Goal: Task Accomplishment & Management: Complete application form

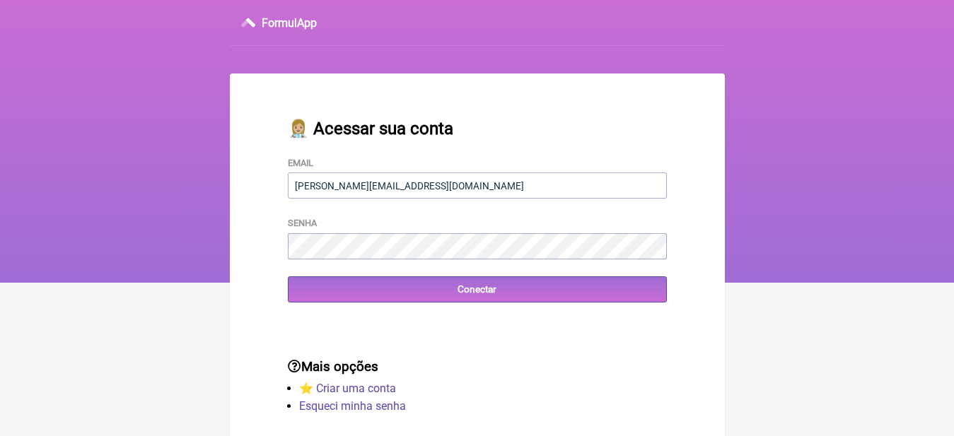
type input "[EMAIL_ADDRESS][DOMAIN_NAME]"
click at [288, 276] on input "Conectar" at bounding box center [477, 289] width 379 height 26
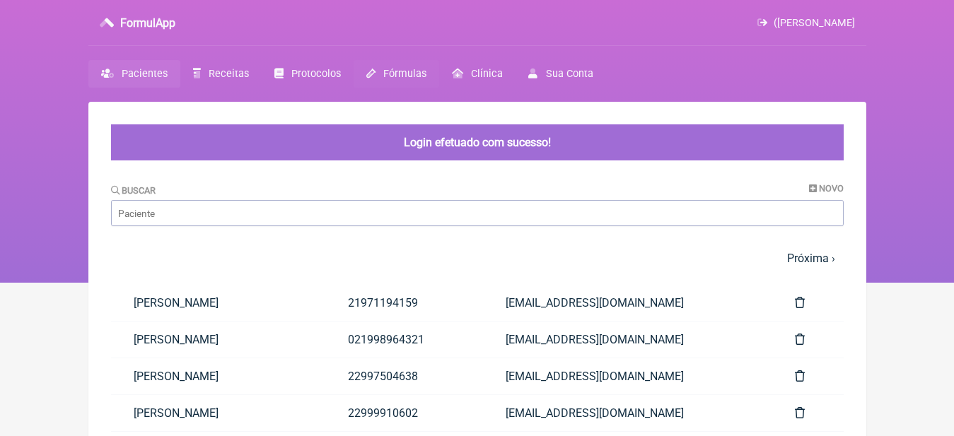
click at [417, 74] on span "Fórmulas" at bounding box center [404, 74] width 43 height 12
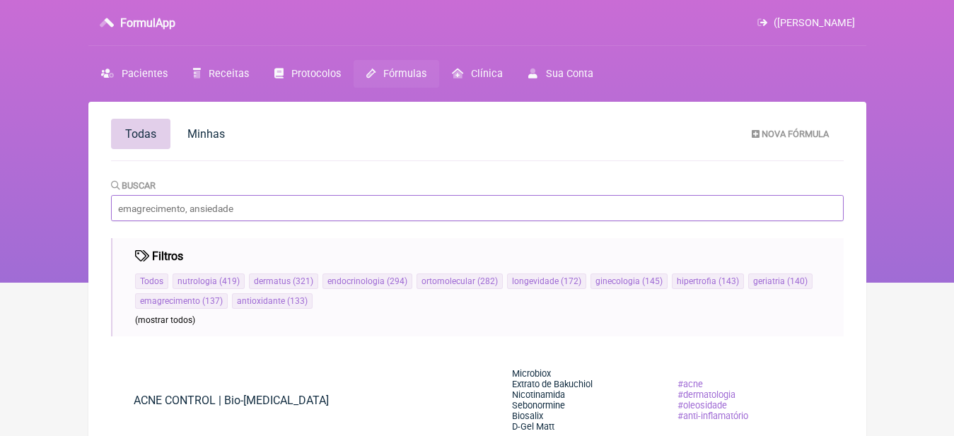
click at [250, 208] on input "Buscar" at bounding box center [477, 208] width 733 height 26
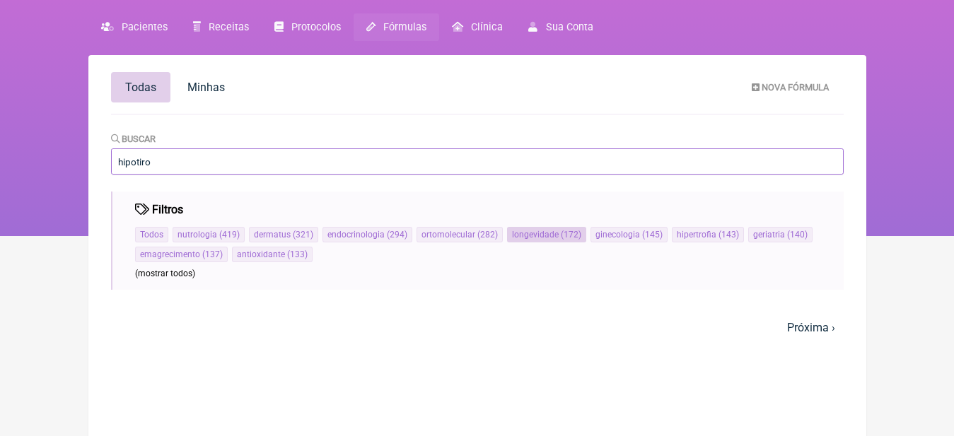
scroll to position [102, 0]
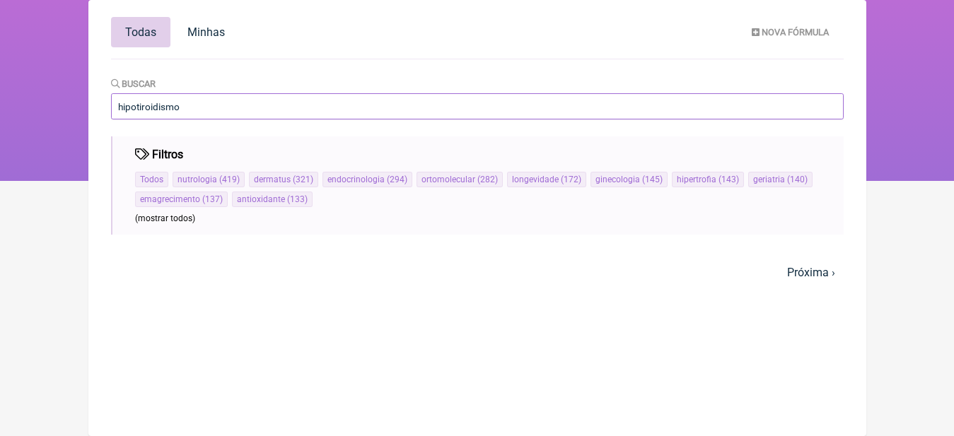
type input "hipotiroidismo"
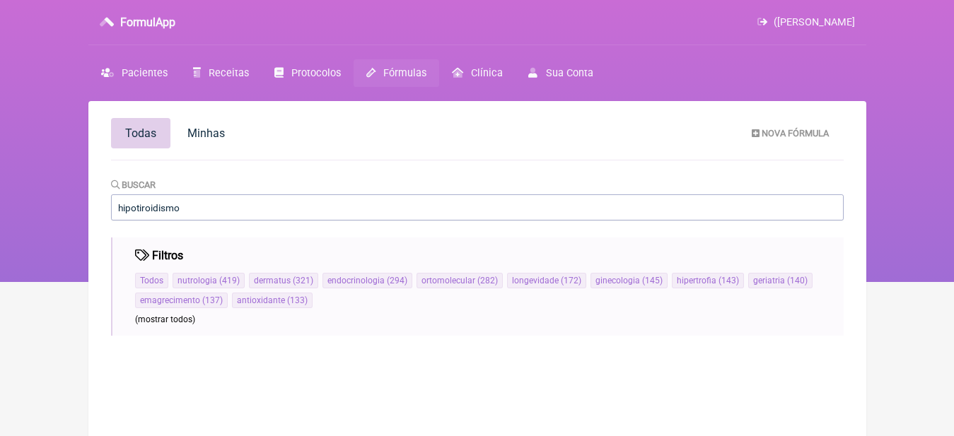
scroll to position [71, 0]
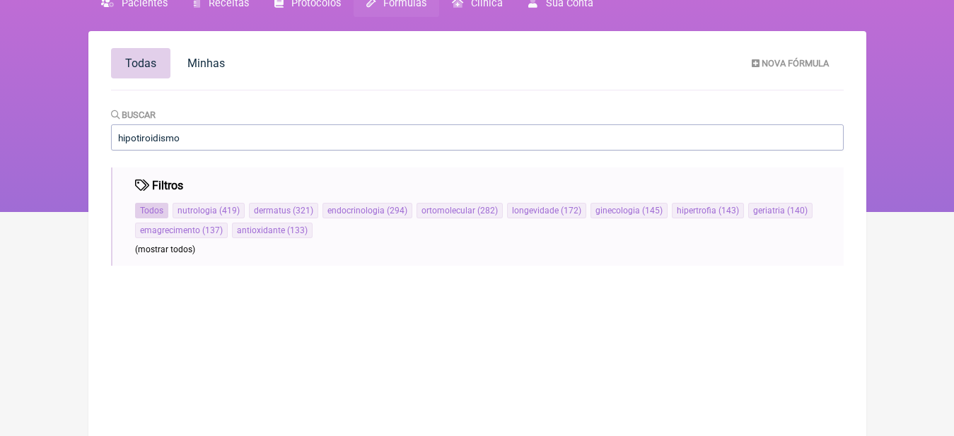
click at [158, 210] on span "Todos" at bounding box center [151, 211] width 23 height 10
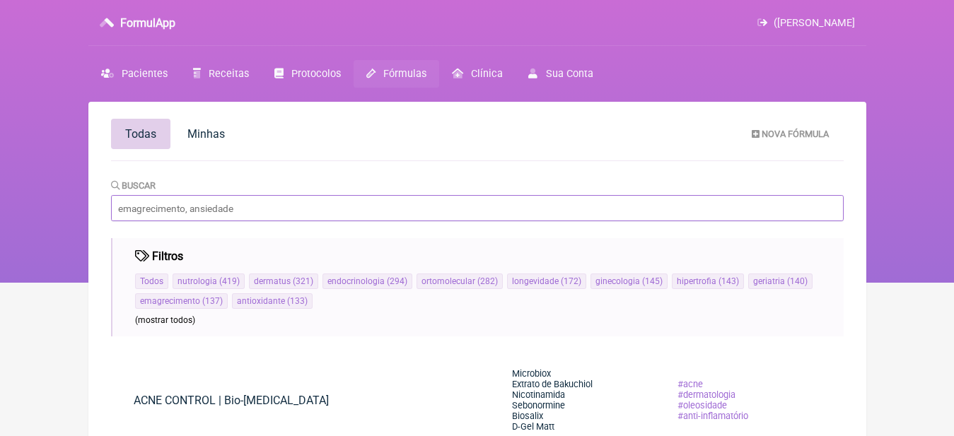
click at [337, 215] on input "Buscar" at bounding box center [477, 208] width 733 height 26
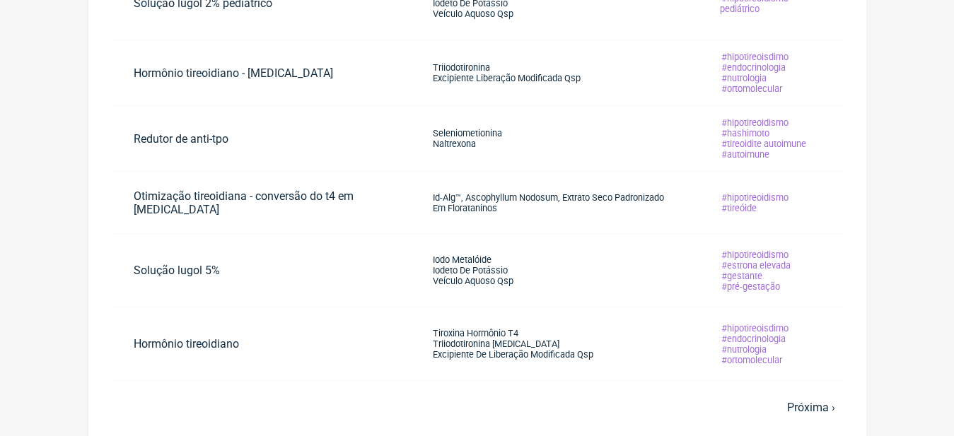
scroll to position [523, 0]
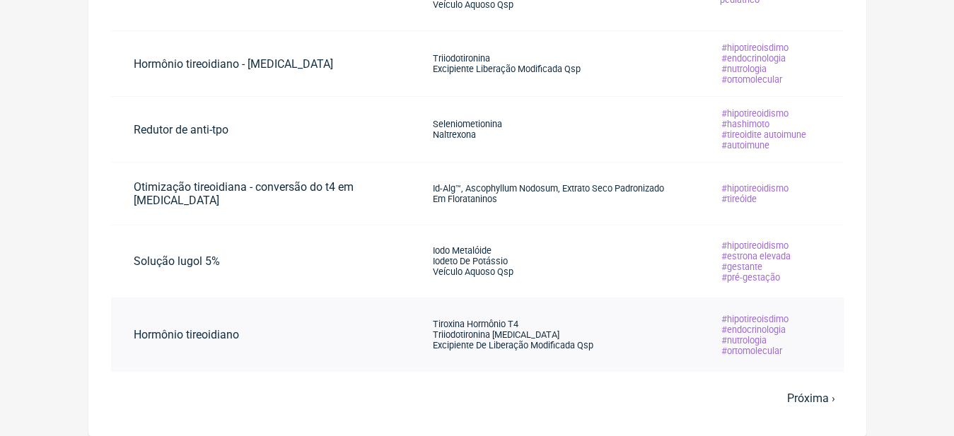
type input "hipoti"
click at [643, 336] on td "Tiroxina Hormônio T4 Triiodotironina [MEDICAL_DATA] Excipiente De Liberação Mod…" at bounding box center [553, 335] width 287 height 74
click at [799, 333] on link "hipotireoisdimo endocrinologia nutrologia ortomolecular" at bounding box center [754, 335] width 115 height 65
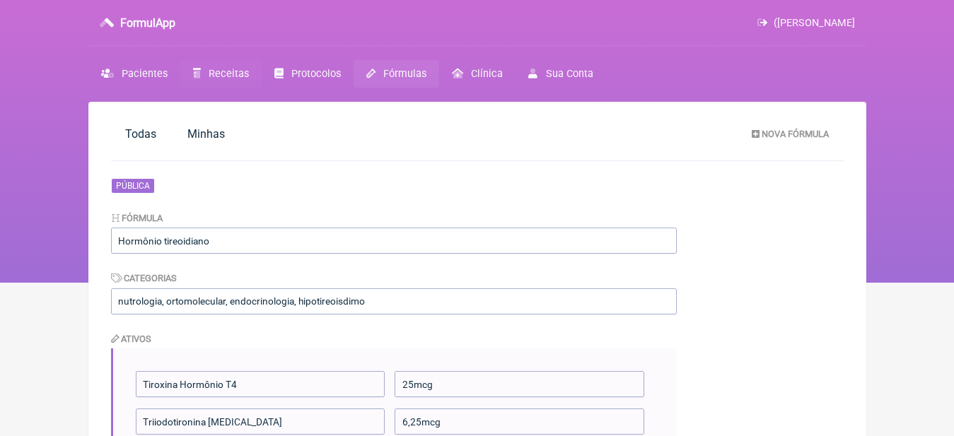
click at [226, 76] on span "Receitas" at bounding box center [229, 74] width 40 height 12
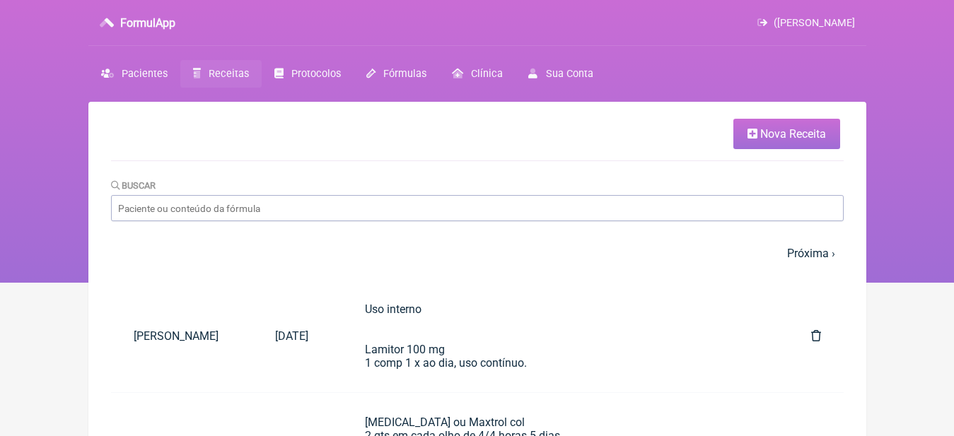
click at [801, 134] on span "Nova Receita" at bounding box center [793, 133] width 66 height 13
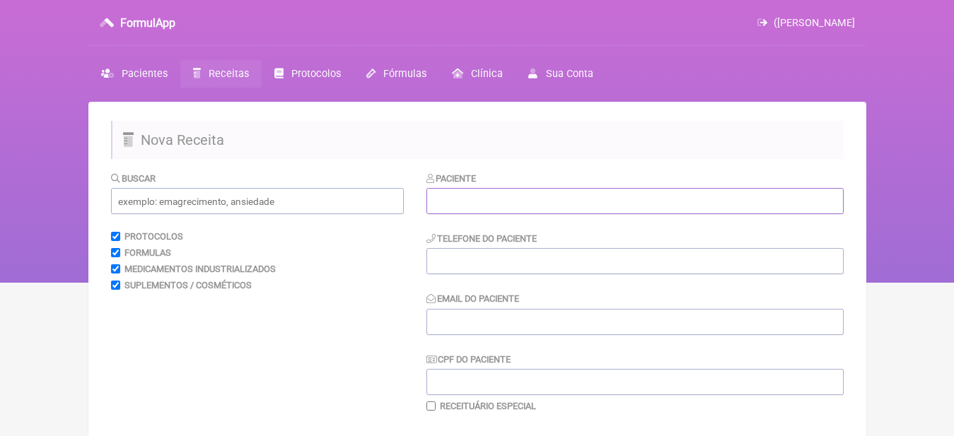
click at [491, 200] on input "text" at bounding box center [634, 201] width 417 height 26
type input "j"
type input "[PERSON_NAME]"
click at [315, 192] on input "text" at bounding box center [257, 201] width 293 height 26
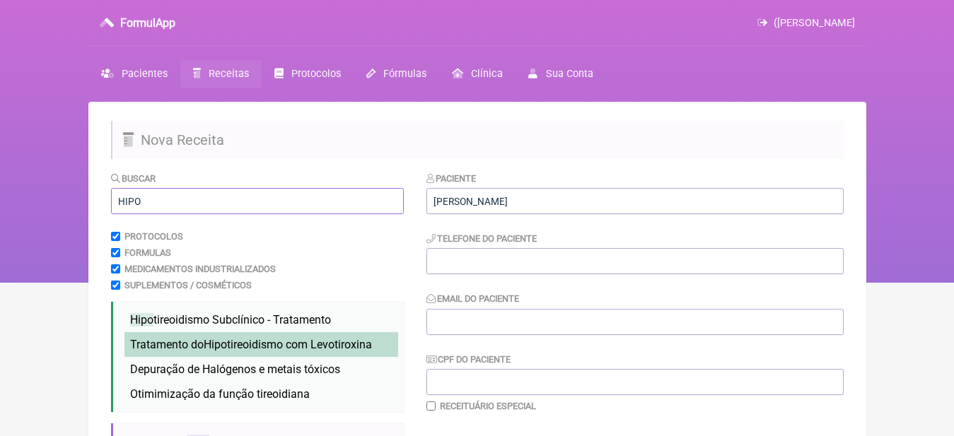
type input "HIPO"
click at [342, 342] on span "Tratamento do Hipo tireoidismo com Levotiroxina" at bounding box center [251, 344] width 242 height 13
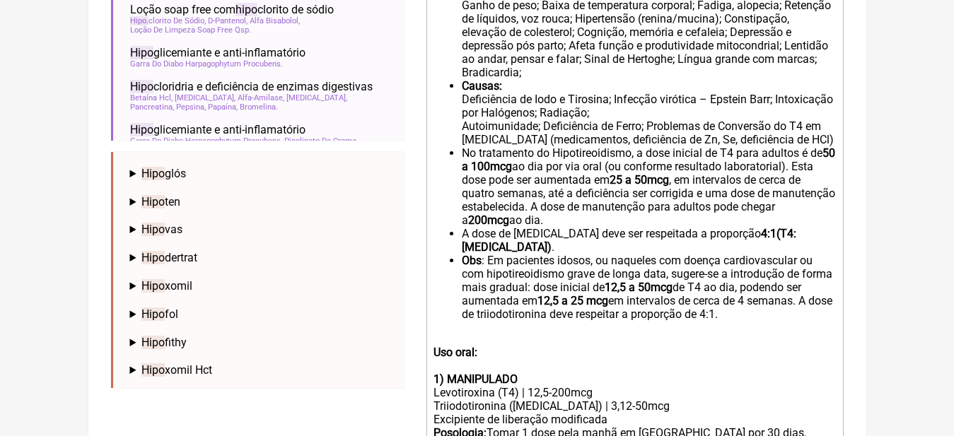
scroll to position [636, 0]
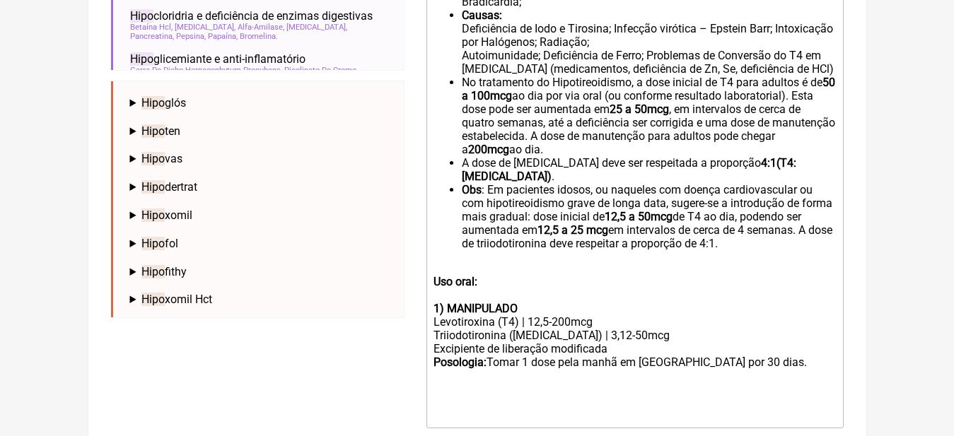
click at [595, 321] on div "Levotiroxina (T4) | 12,5-200mcg Triiodotironina ([MEDICAL_DATA]) | 3,12-50mcg E…" at bounding box center [634, 368] width 402 height 107
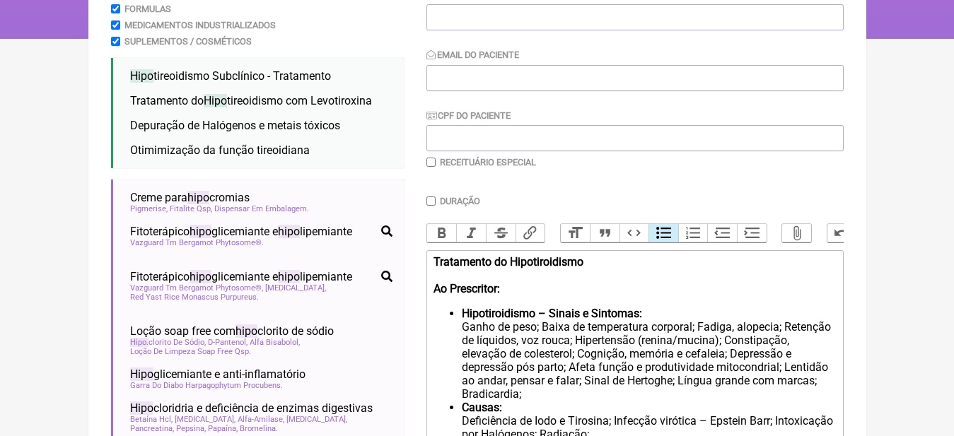
scroll to position [280, 0]
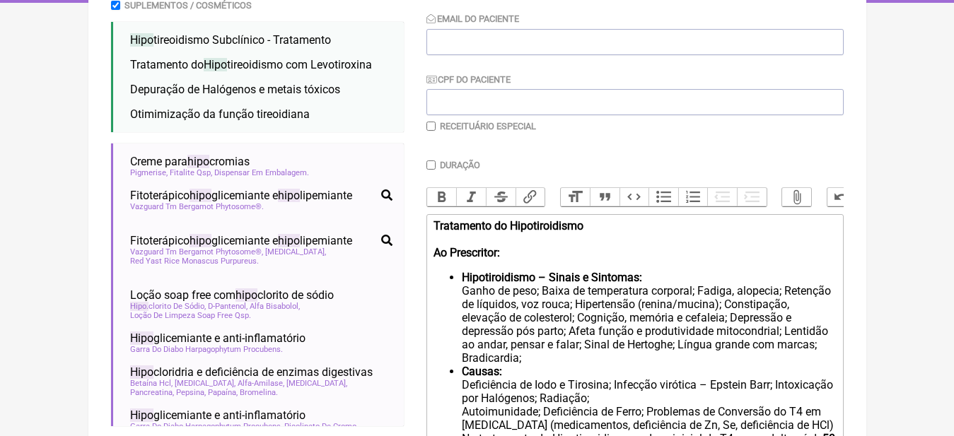
drag, startPoint x: 790, startPoint y: 221, endPoint x: 432, endPoint y: 241, distance: 358.4
type trix-editor "<div><br></div><div><br><strong>Uso oral: </strong><br><br></div><div><strong>1…"
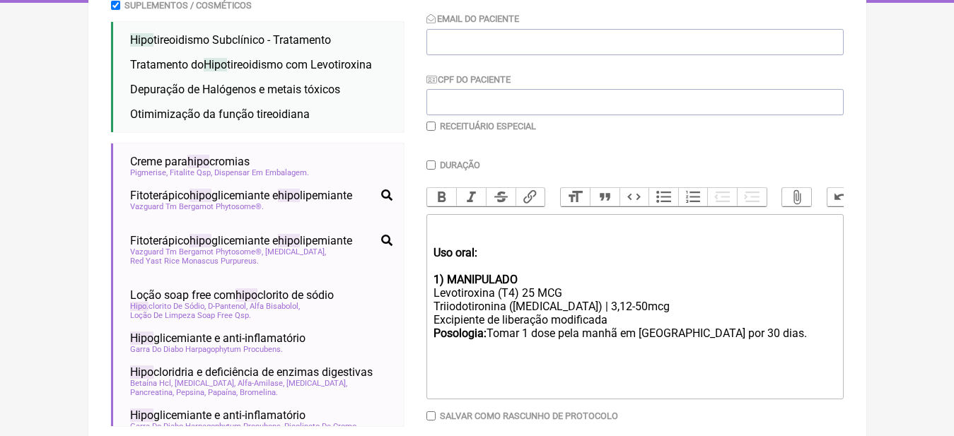
scroll to position [351, 0]
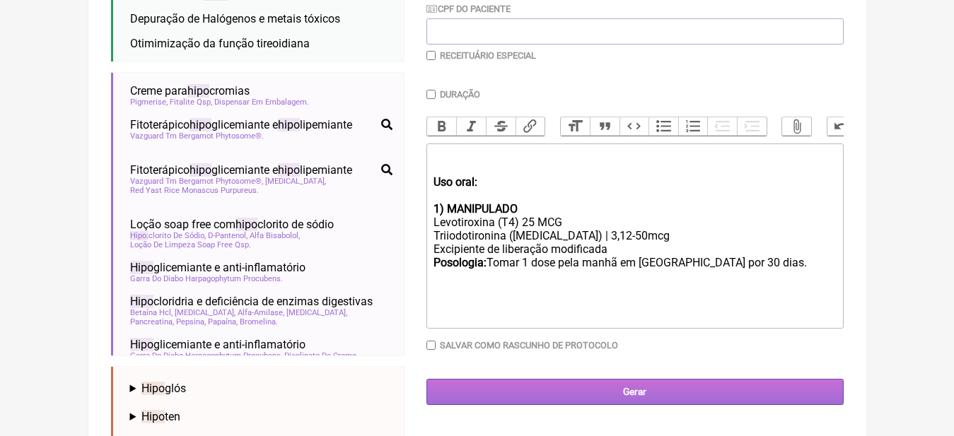
click at [646, 404] on input "Gerar" at bounding box center [634, 392] width 417 height 26
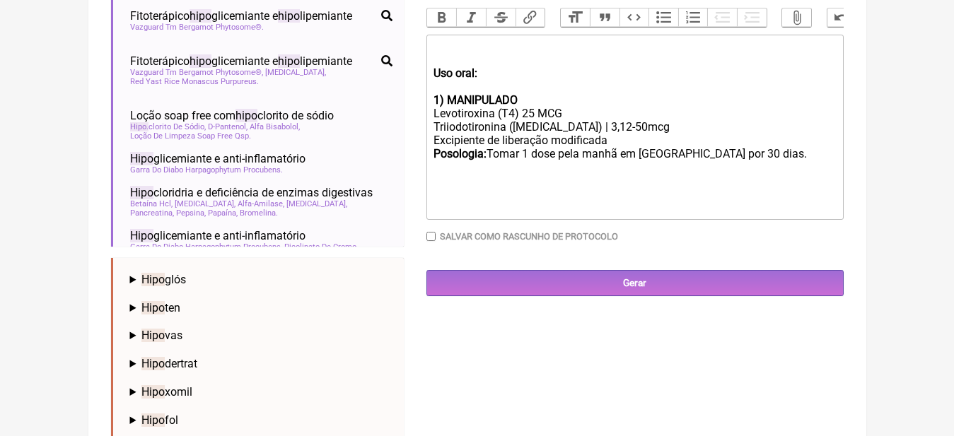
scroll to position [460, 0]
type input "2298804-3542"
click at [756, 168] on div "Levotiroxina (T4) 25 MCG Triiodotironina ([MEDICAL_DATA]) | 3,12-50mcg Excipien…" at bounding box center [634, 159] width 402 height 107
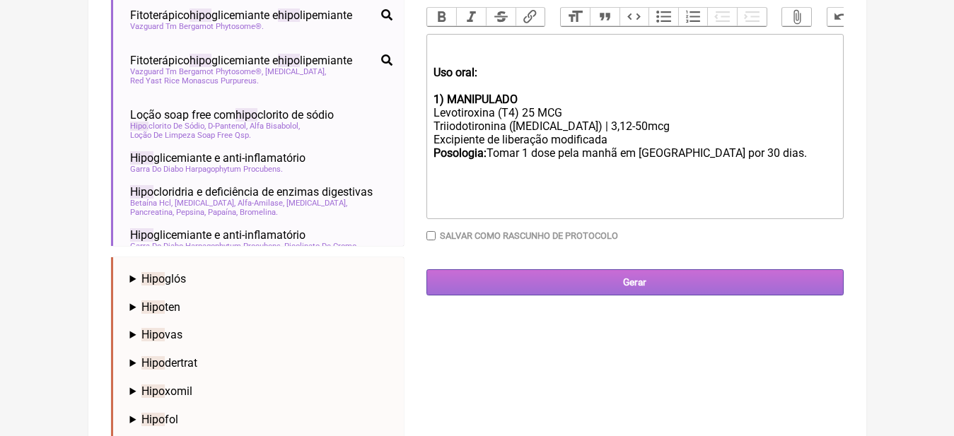
click at [657, 296] on input "Gerar" at bounding box center [634, 282] width 417 height 26
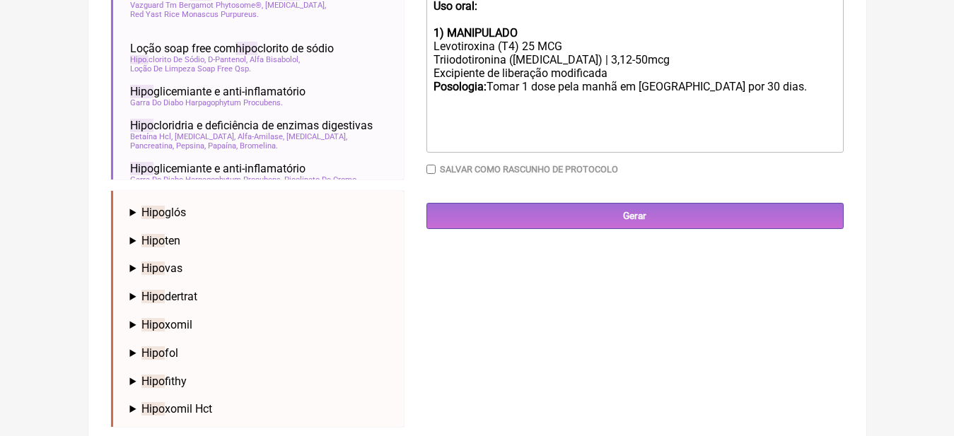
scroll to position [552, 0]
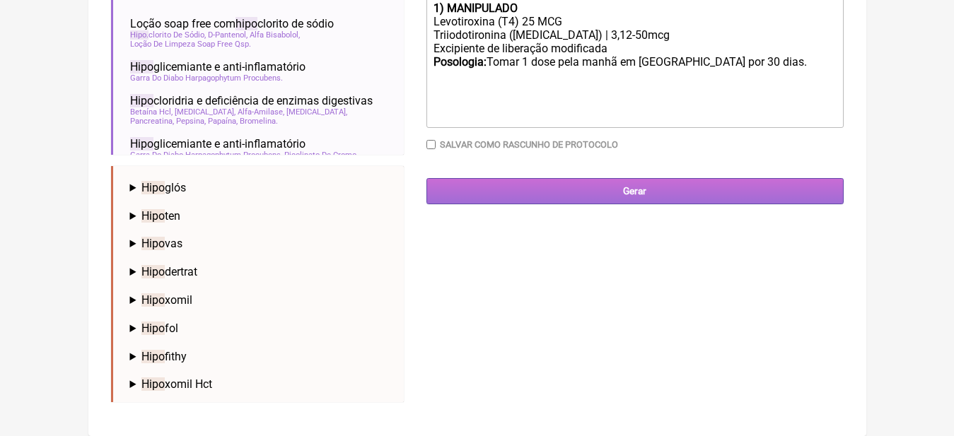
type input "[EMAIL_ADDRESS][DOMAIN_NAME]"
click at [685, 202] on input "Gerar" at bounding box center [634, 191] width 417 height 26
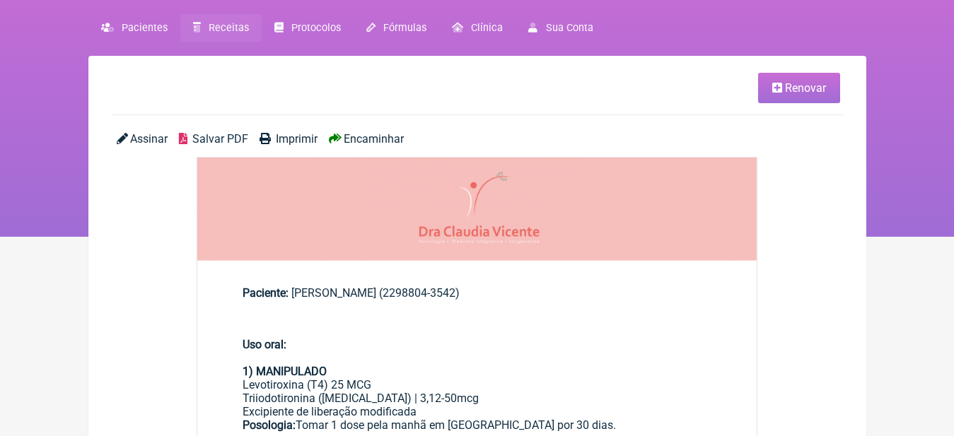
scroll to position [71, 0]
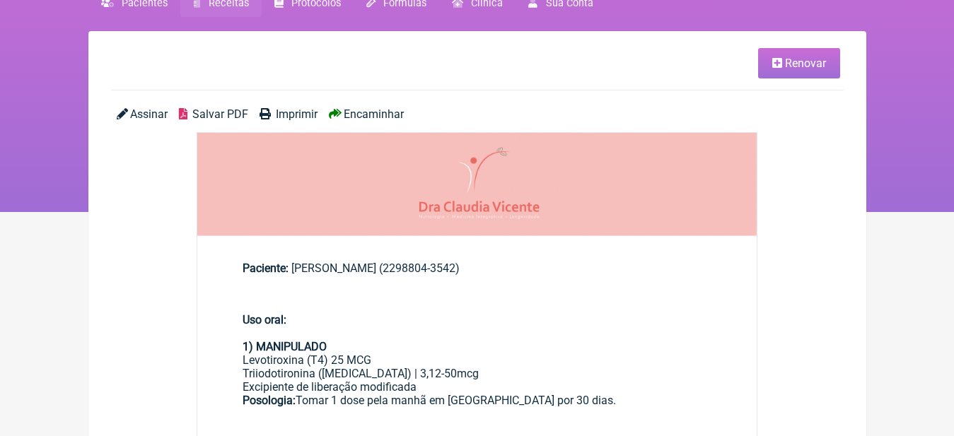
click at [291, 114] on span "Imprimir" at bounding box center [297, 113] width 42 height 13
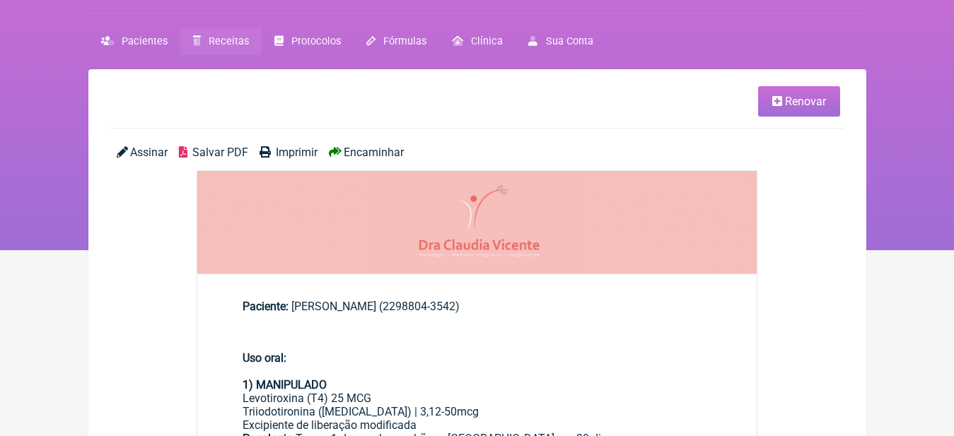
scroll to position [0, 0]
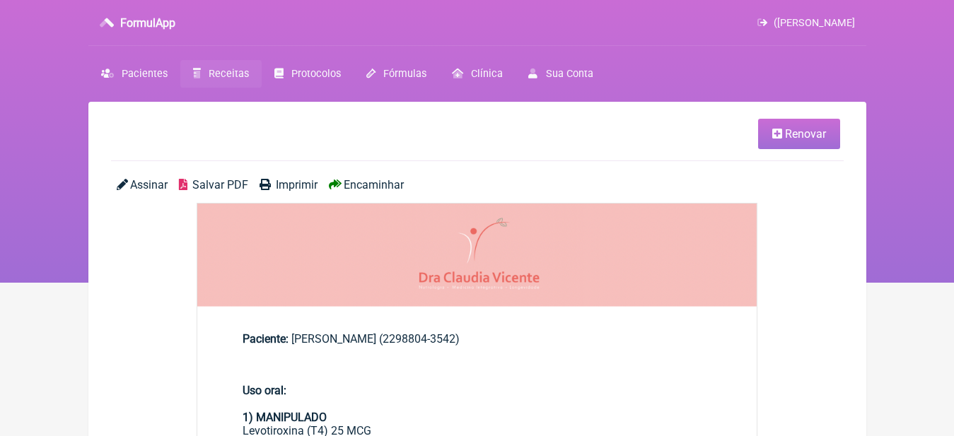
click at [808, 137] on span "Renovar" at bounding box center [805, 133] width 41 height 13
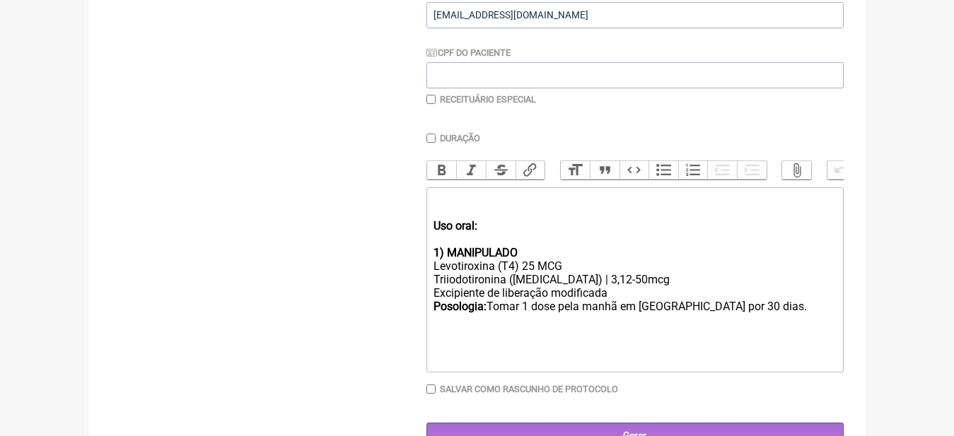
scroll to position [354, 0]
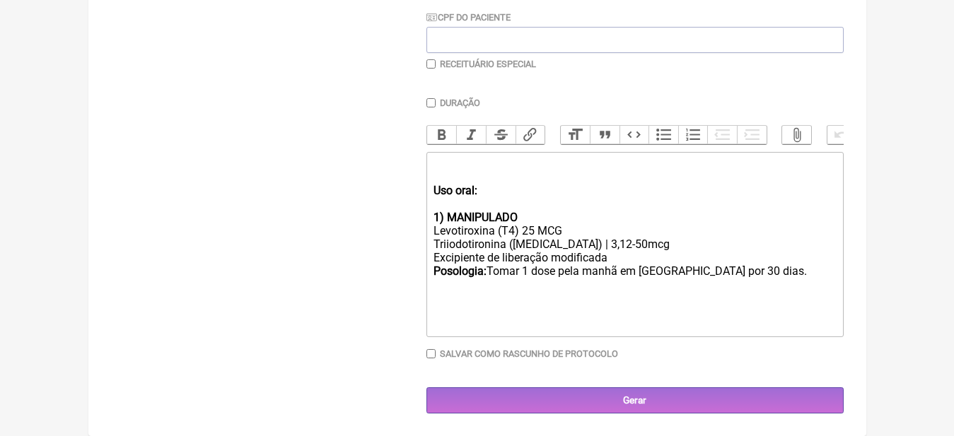
click at [536, 231] on div "Levotiroxina (T4) 25 MCG Triiodotironina (T3) | 3,12-50mcg Excipiente de libera…" at bounding box center [634, 277] width 402 height 107
type trix-editor "<div><br></div><div><br><strong>Uso oral: </strong><br><br></div><div><strong>1…"
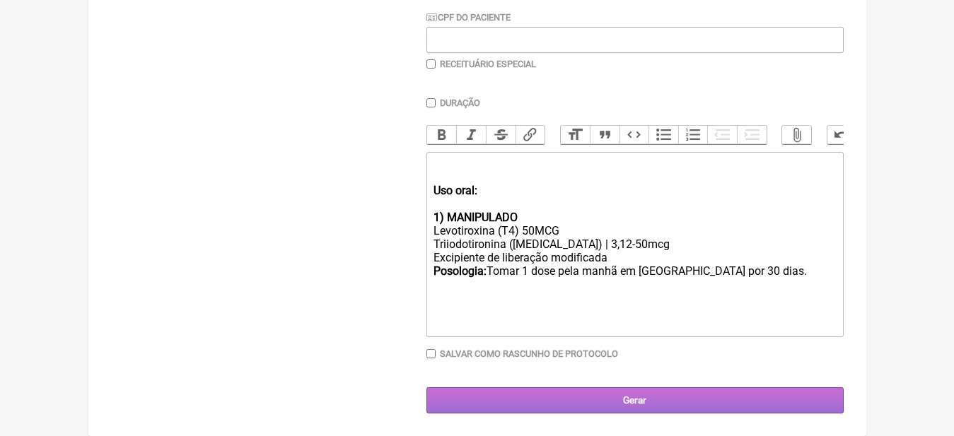
click at [658, 400] on input "Gerar" at bounding box center [634, 401] width 417 height 26
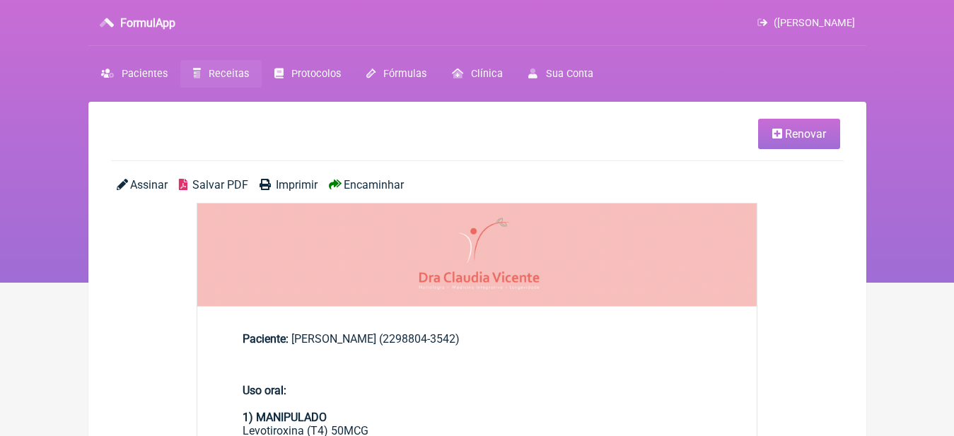
click at [303, 183] on span "Imprimir" at bounding box center [297, 184] width 42 height 13
